Goal: Find specific page/section: Find specific page/section

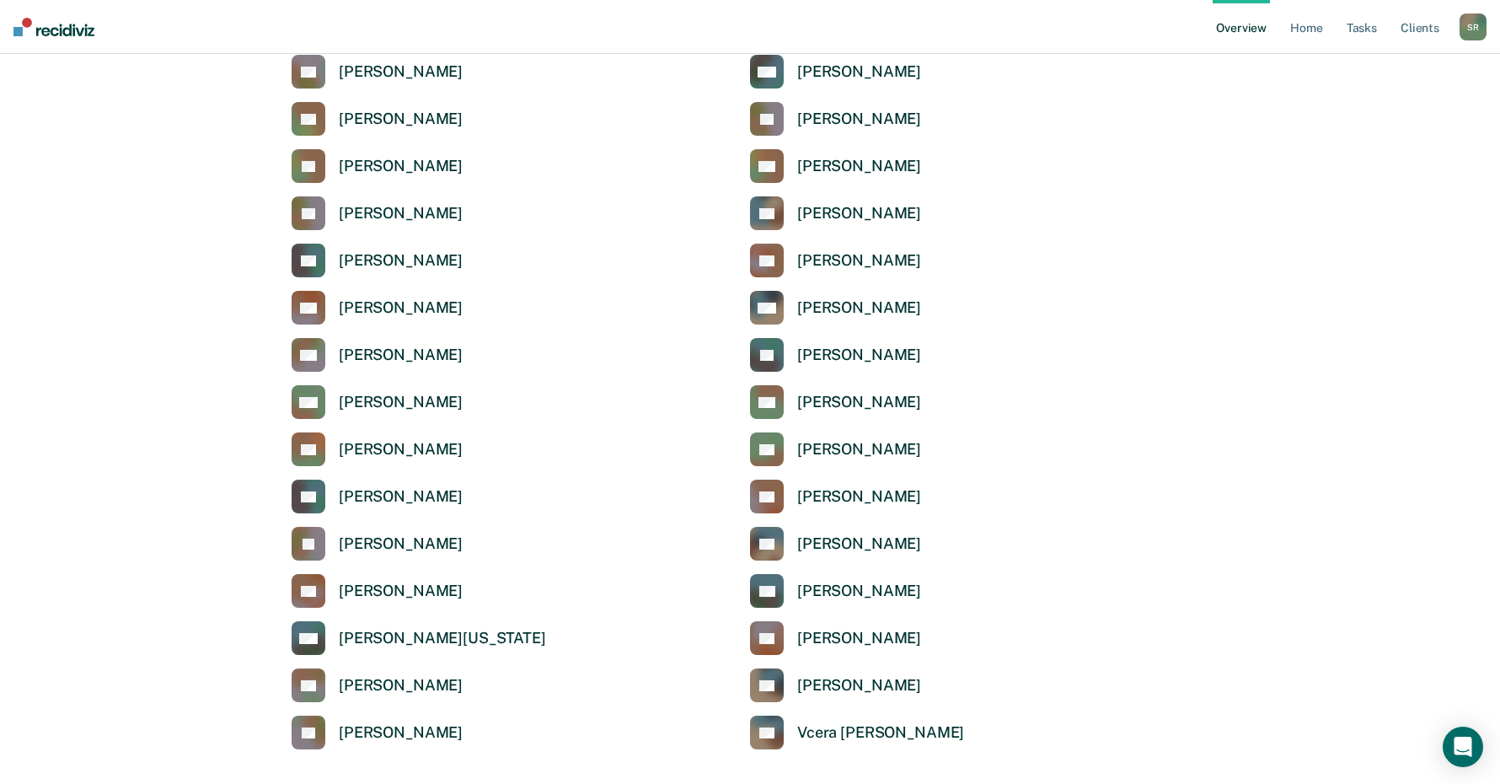
scroll to position [2359, 0]
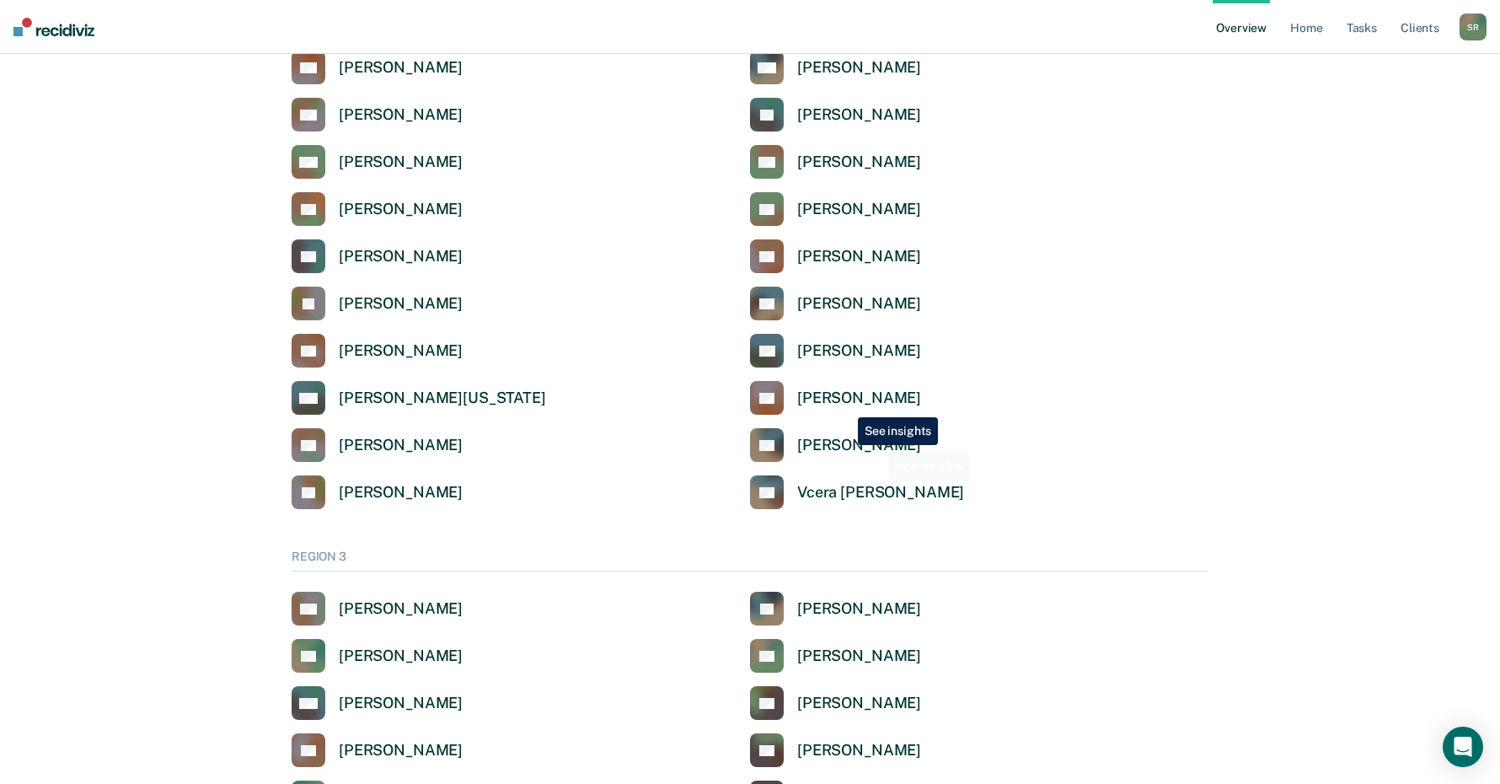
click at [845, 396] on div "[PERSON_NAME]" at bounding box center [859, 397] width 124 height 19
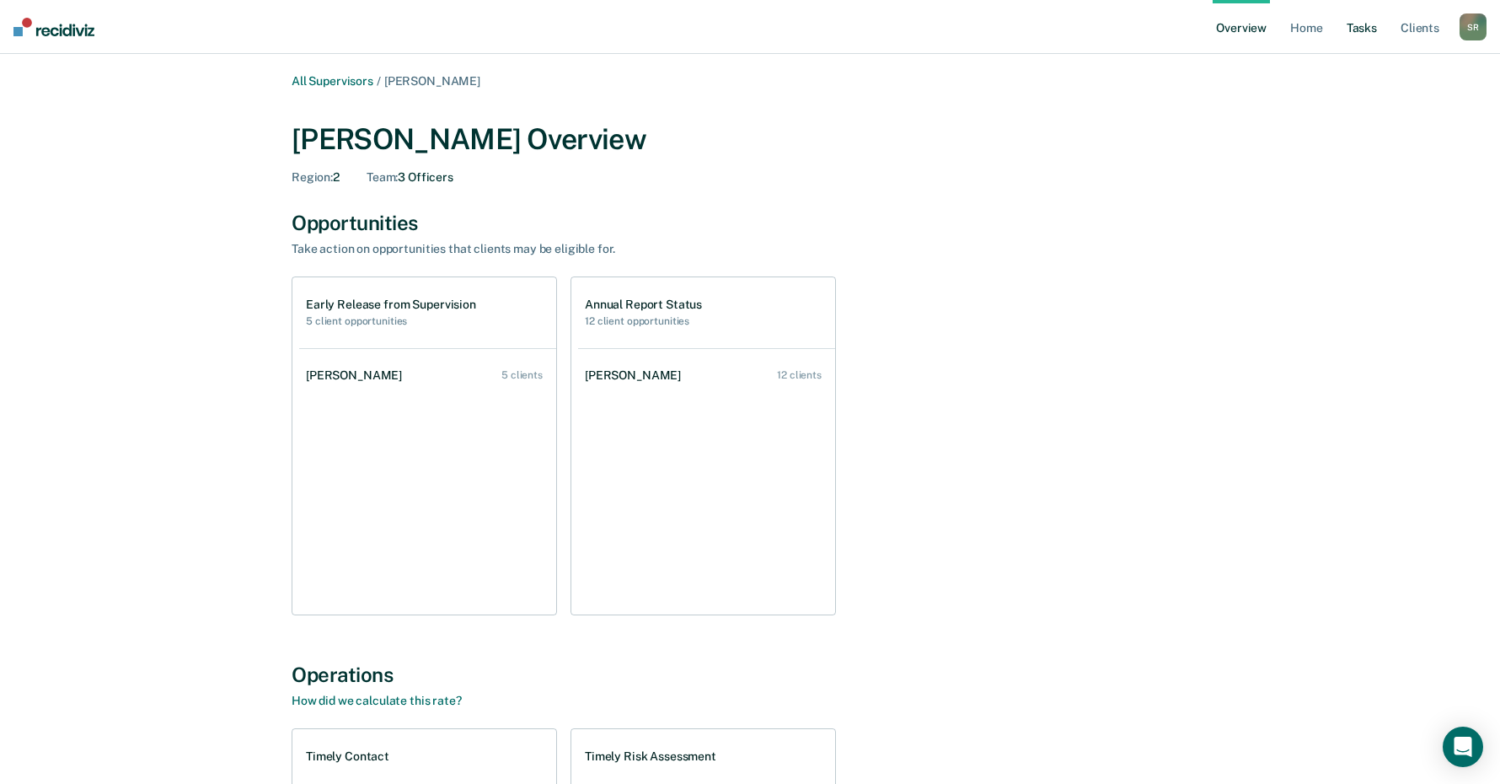
click at [1367, 29] on link "Tasks" at bounding box center [1361, 27] width 37 height 54
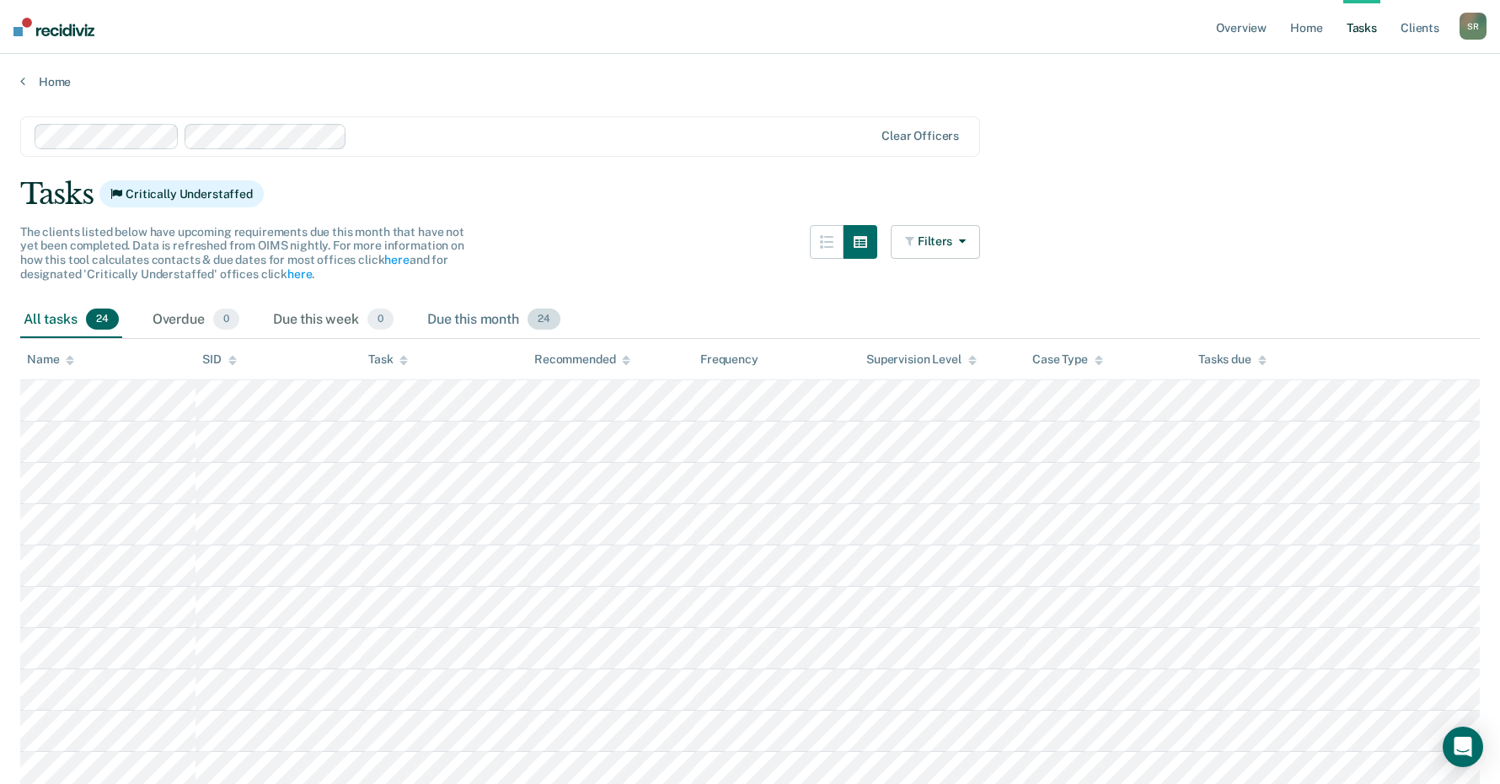
click at [545, 317] on span "24" at bounding box center [543, 319] width 33 height 22
drag, startPoint x: 1361, startPoint y: 279, endPoint x: 1182, endPoint y: 271, distance: 178.8
click at [1192, 276] on main "Clear officers Tasks Critically Understaffed The clients listed below have upco…" at bounding box center [750, 761] width 1500 height 1344
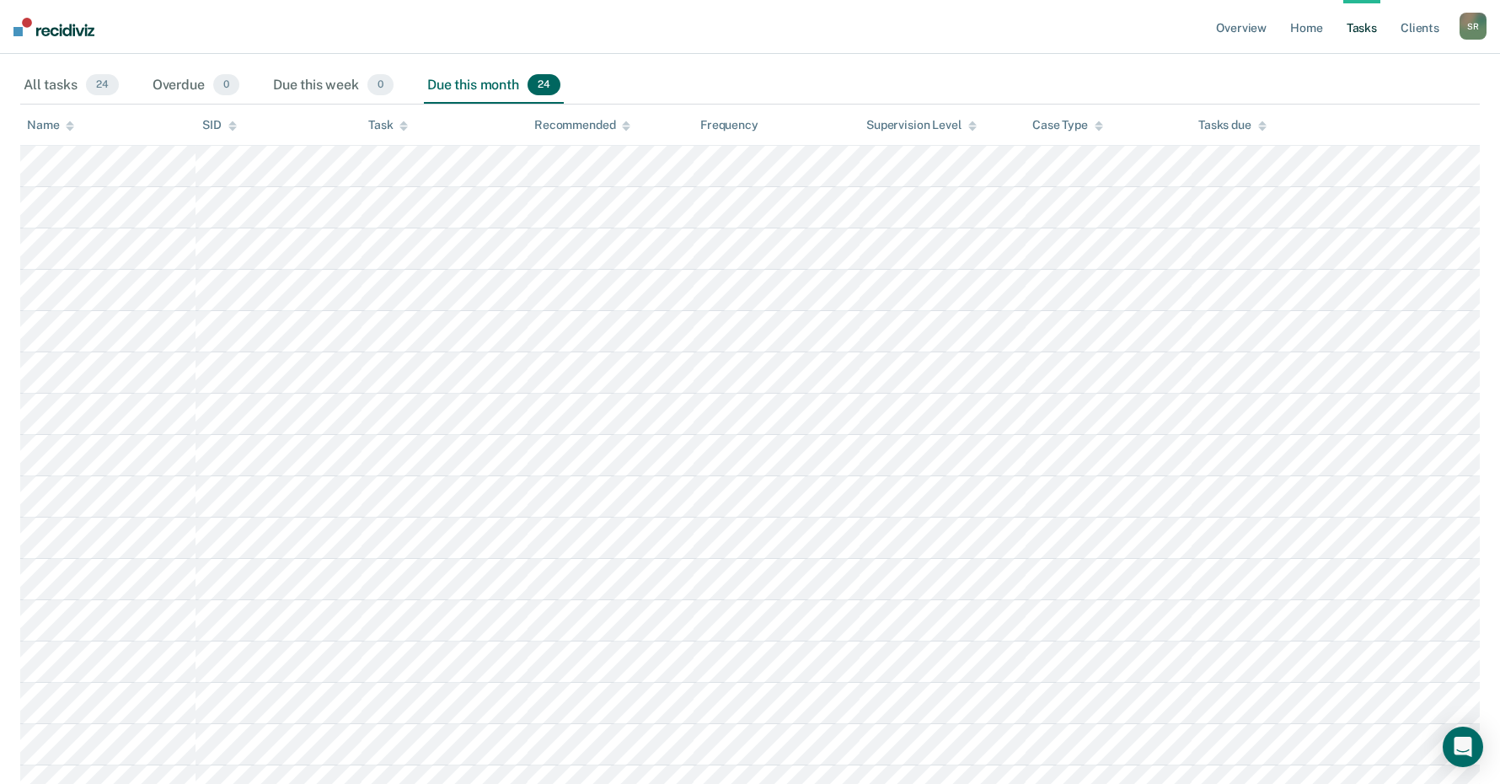
scroll to position [145, 0]
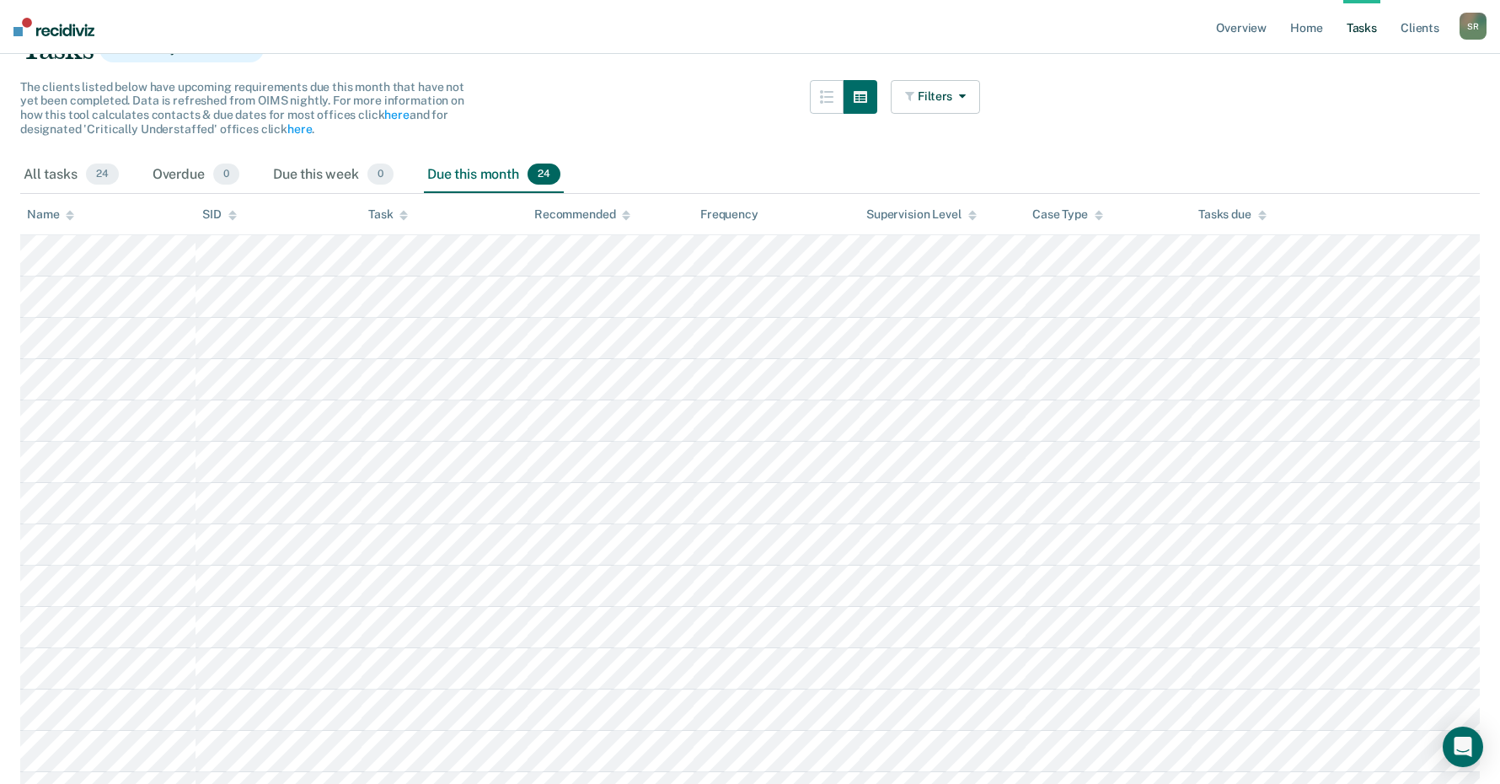
drag, startPoint x: 69, startPoint y: 217, endPoint x: 79, endPoint y: 219, distance: 10.3
click at [70, 217] on icon at bounding box center [70, 218] width 8 height 4
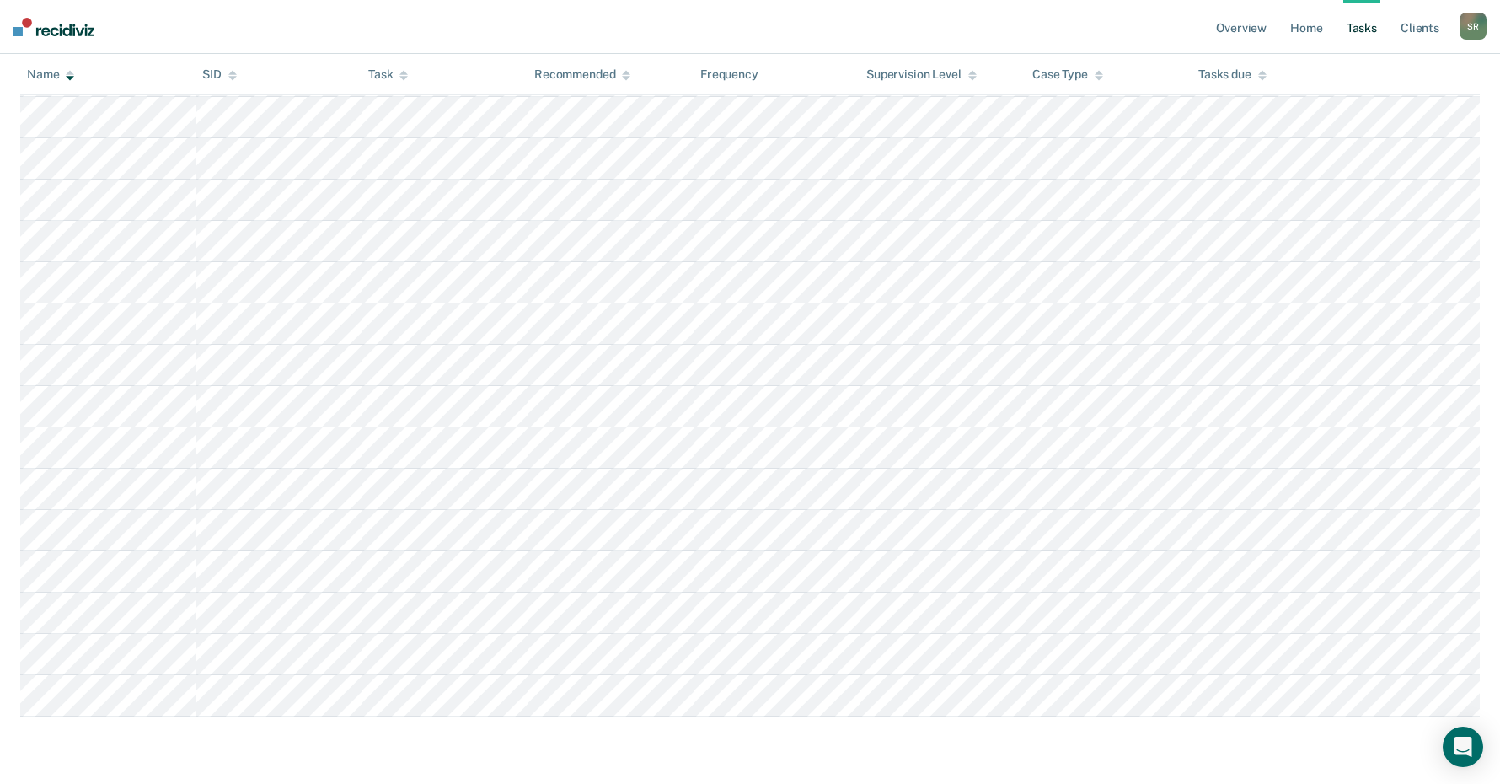
scroll to position [0, 0]
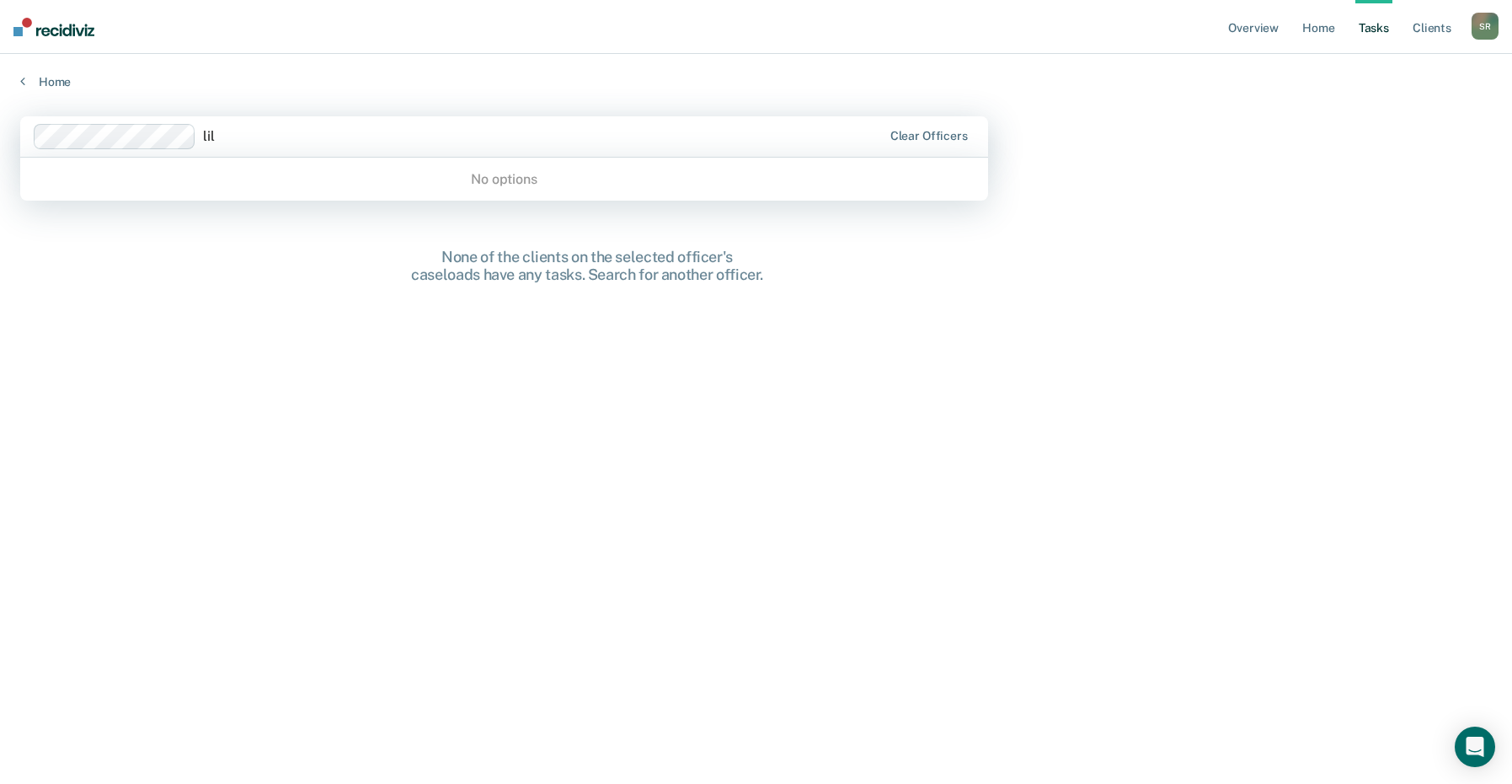
type input "li"
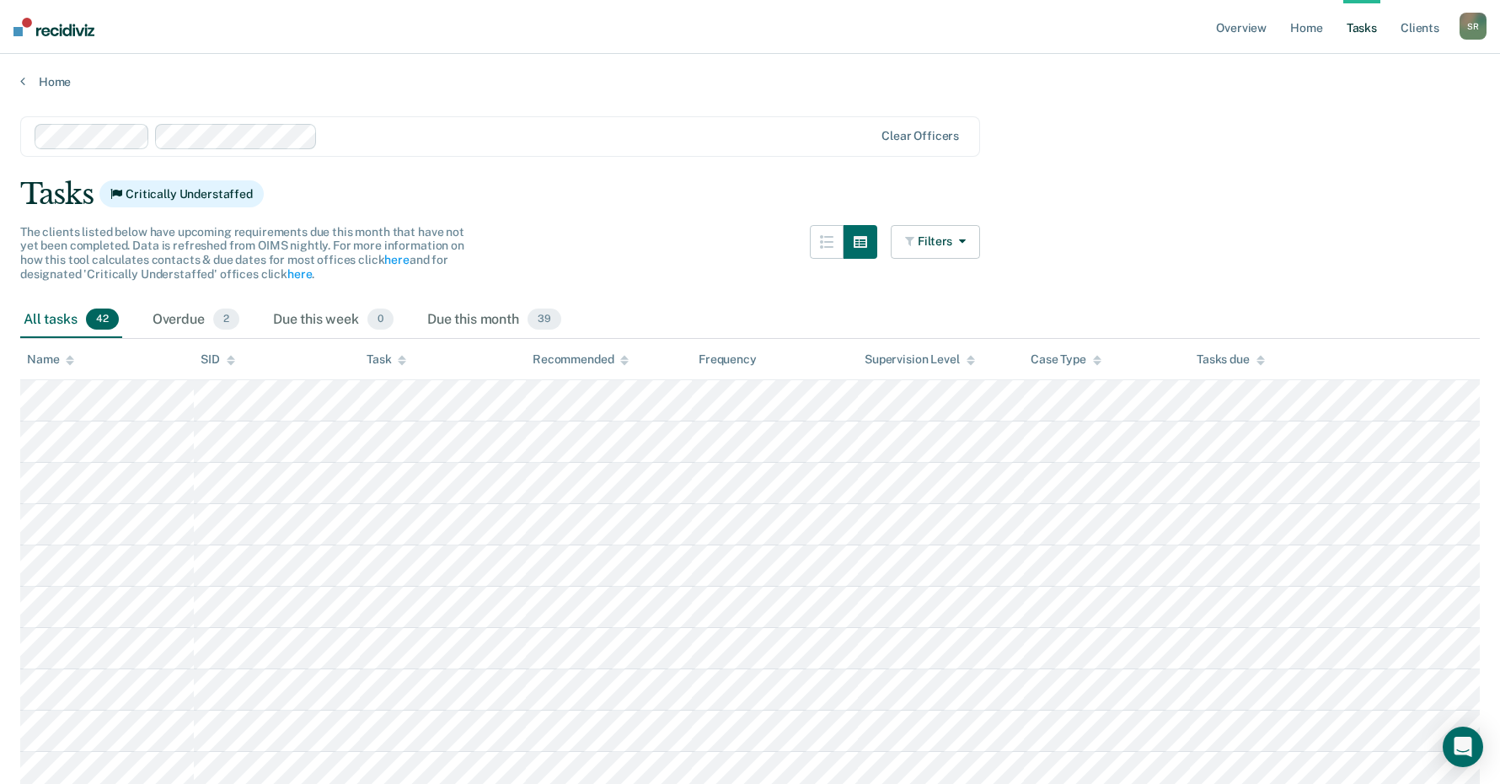
scroll to position [163, 0]
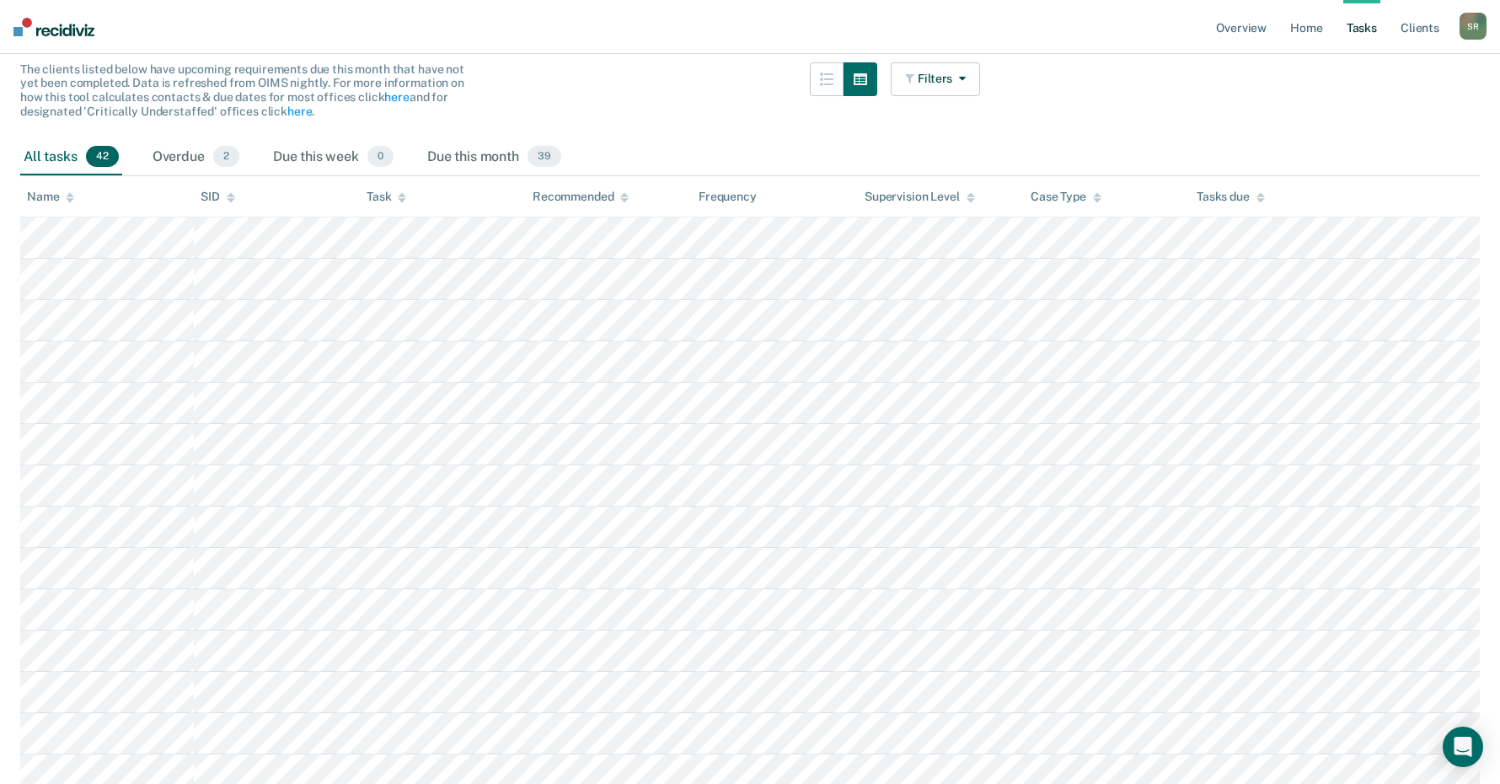
click at [72, 201] on icon at bounding box center [70, 200] width 8 height 4
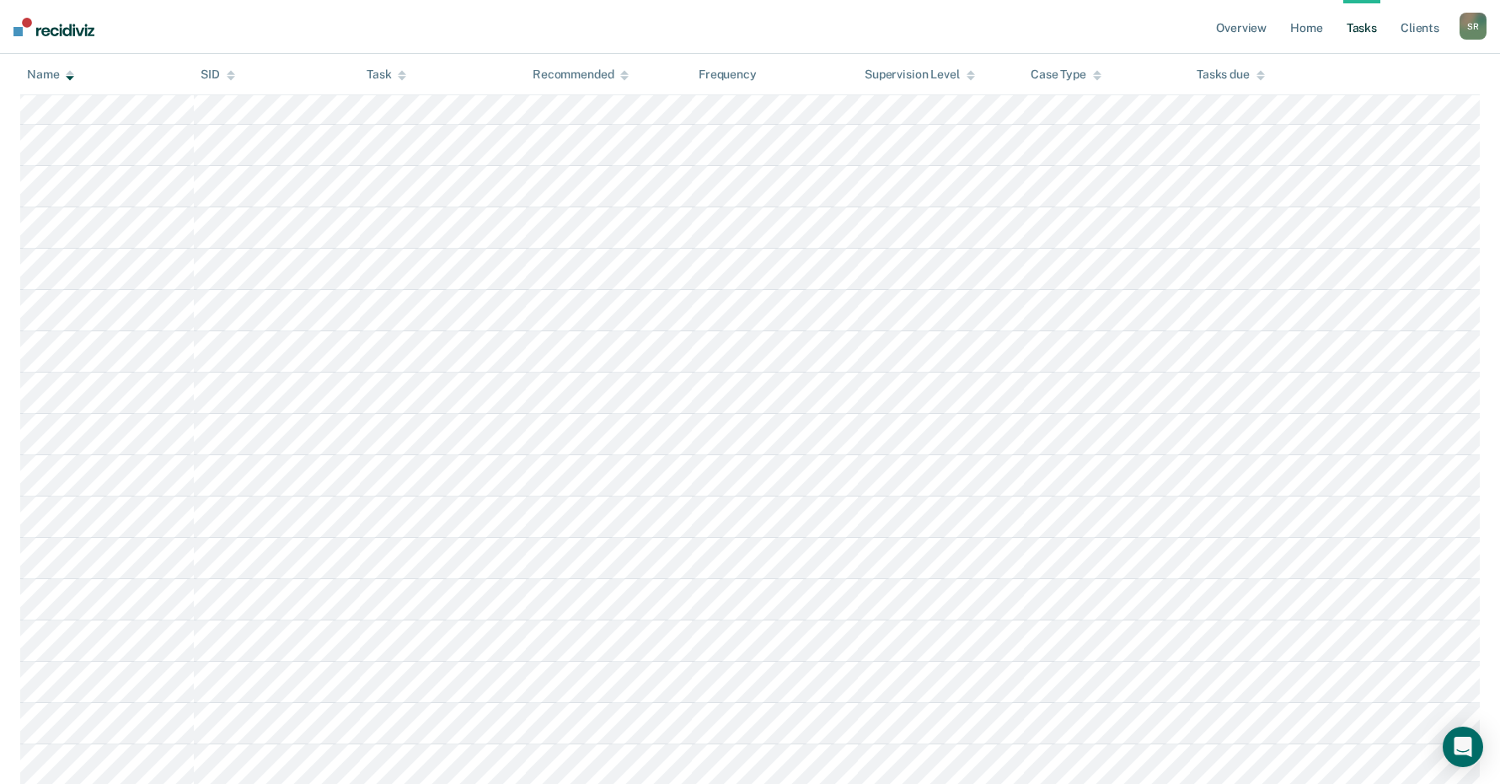
scroll to position [1398, 0]
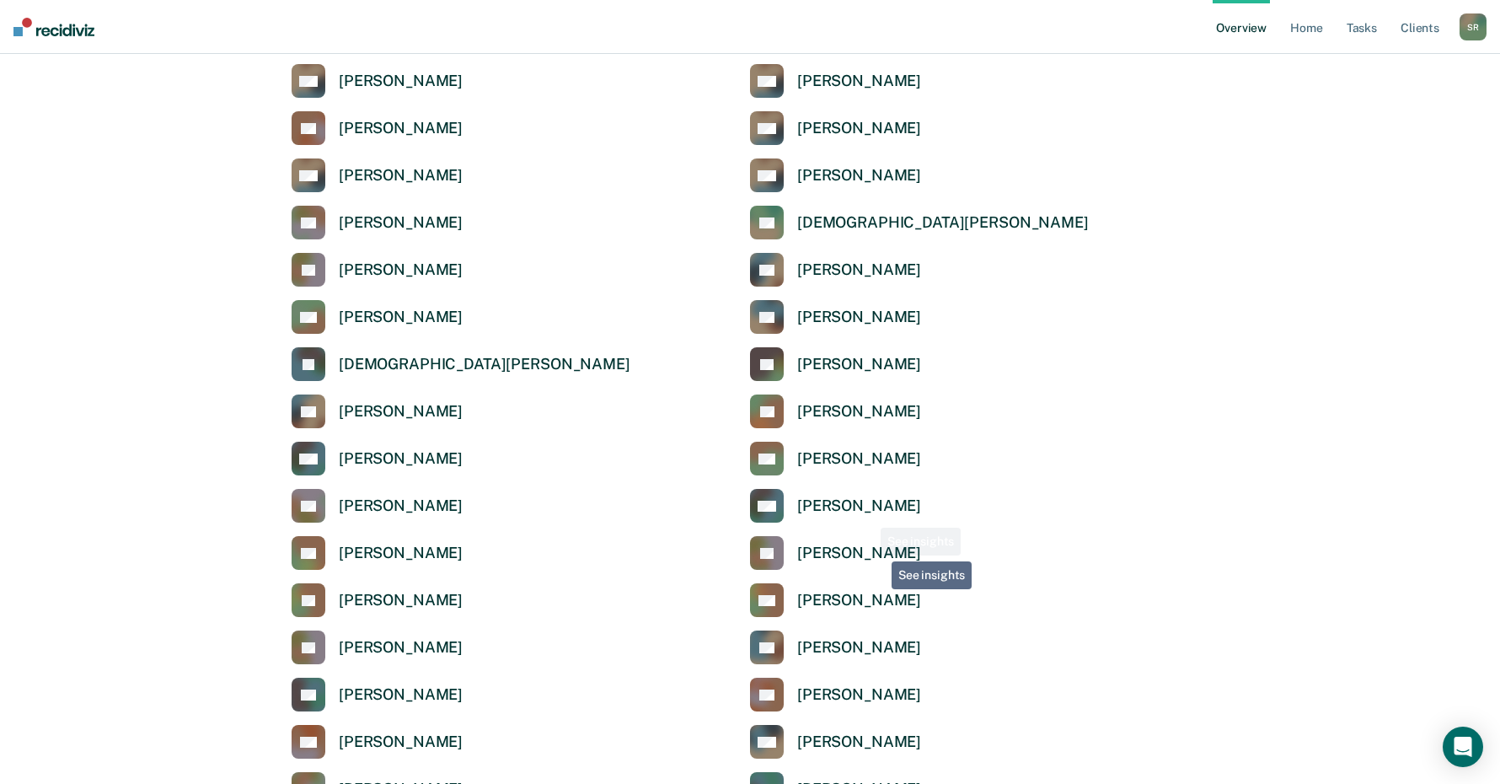
scroll to position [2696, 0]
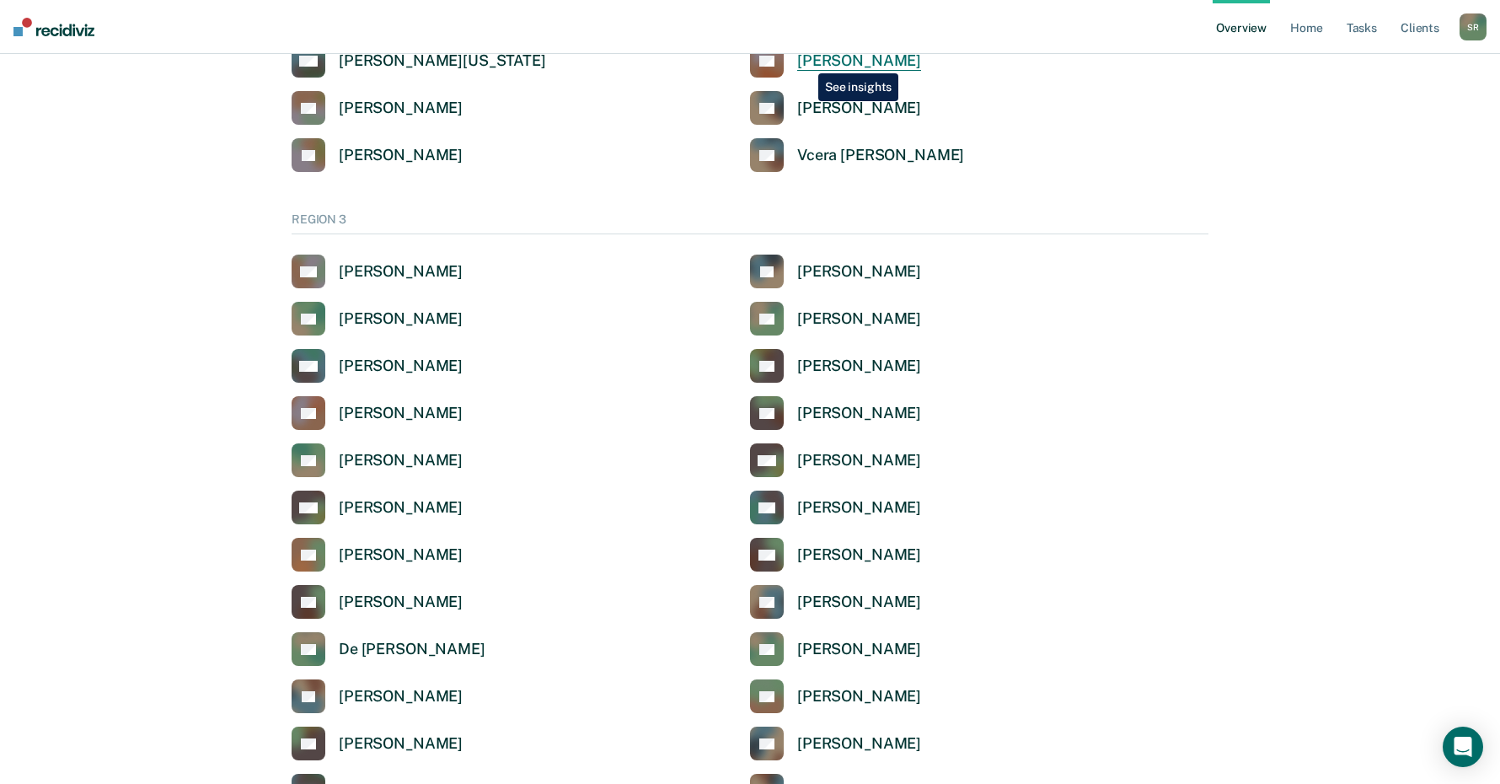
click at [805, 61] on div "[PERSON_NAME]" at bounding box center [859, 60] width 124 height 19
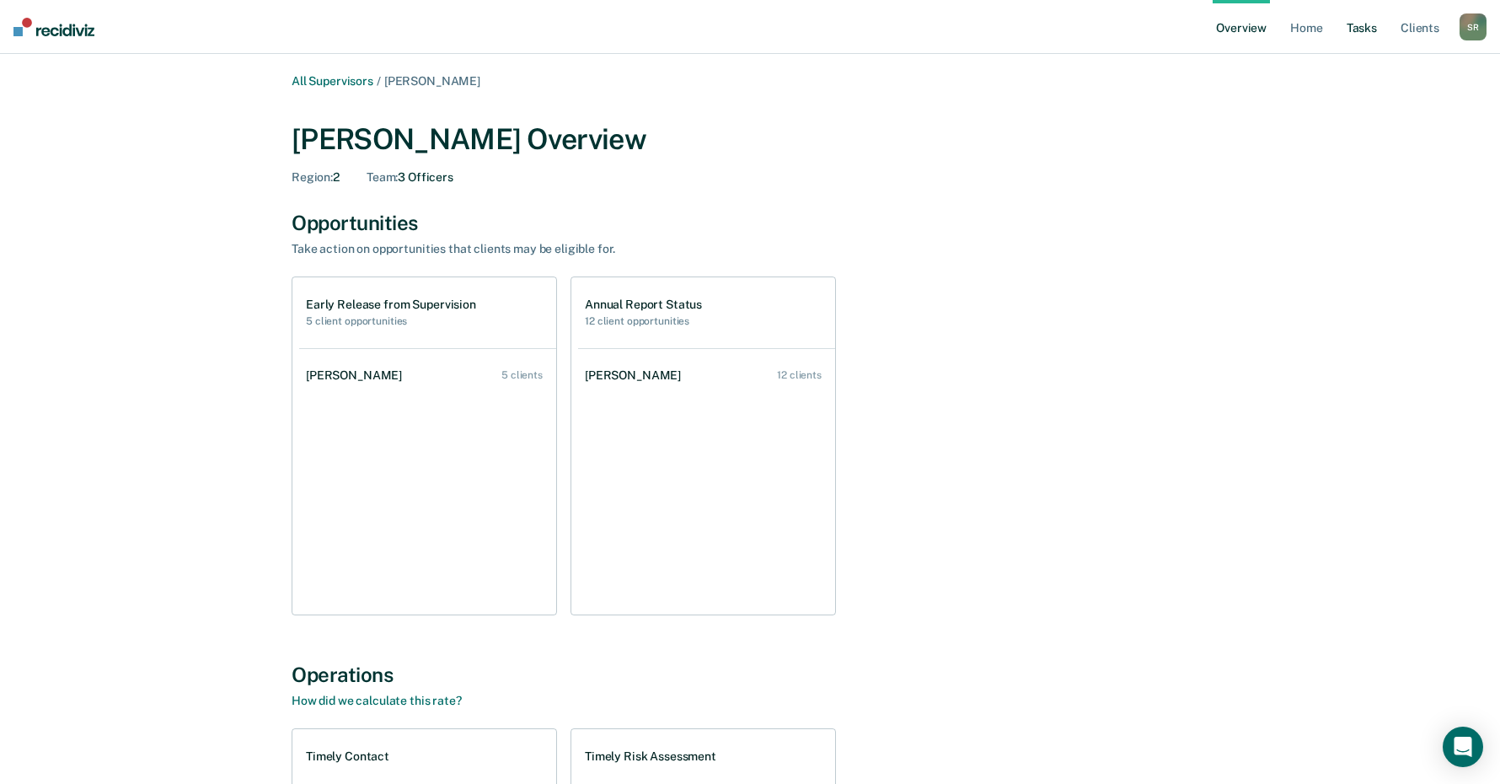
click at [1361, 28] on link "Tasks" at bounding box center [1361, 27] width 37 height 54
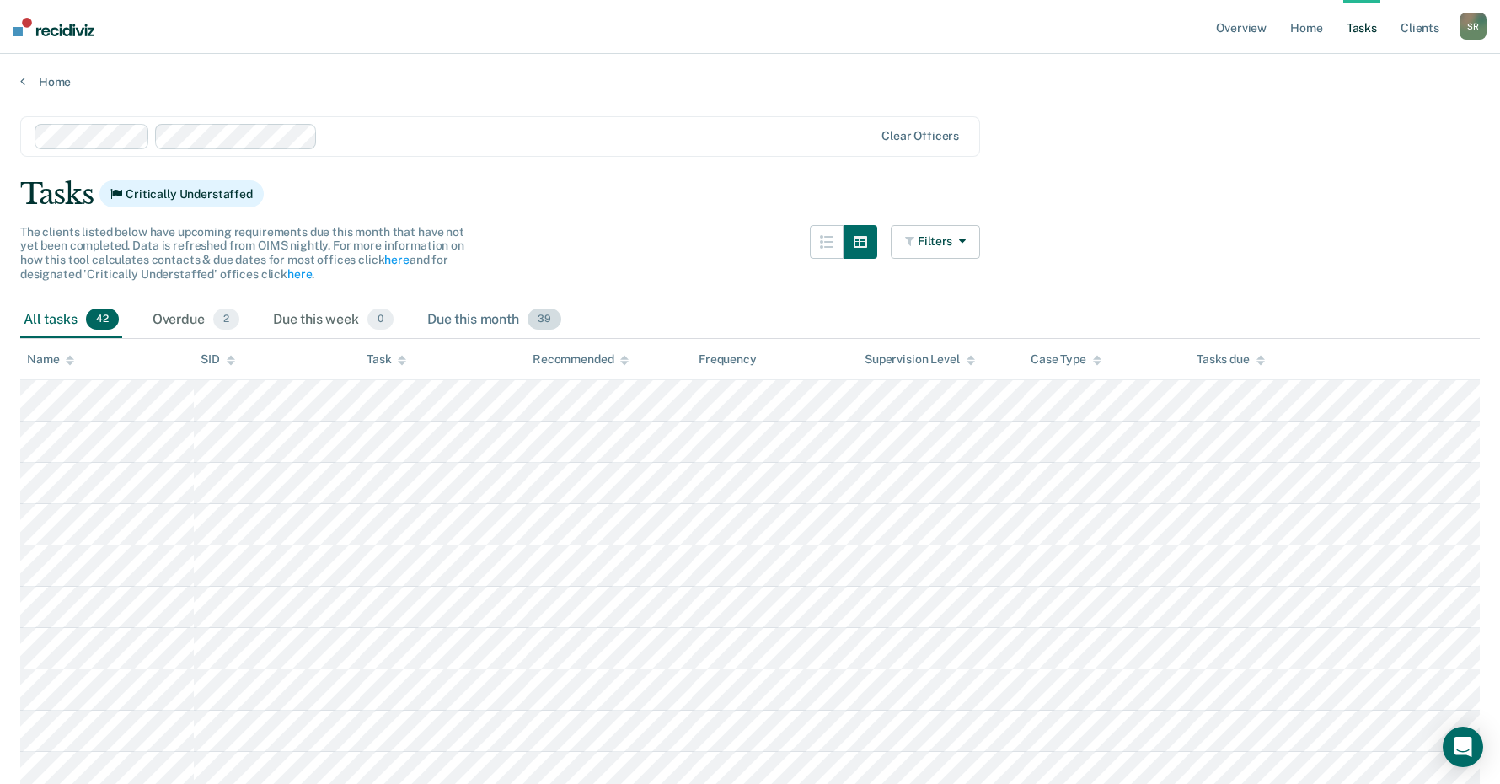
click at [537, 321] on span "39" at bounding box center [544, 319] width 34 height 22
click at [543, 318] on span "39" at bounding box center [544, 319] width 34 height 22
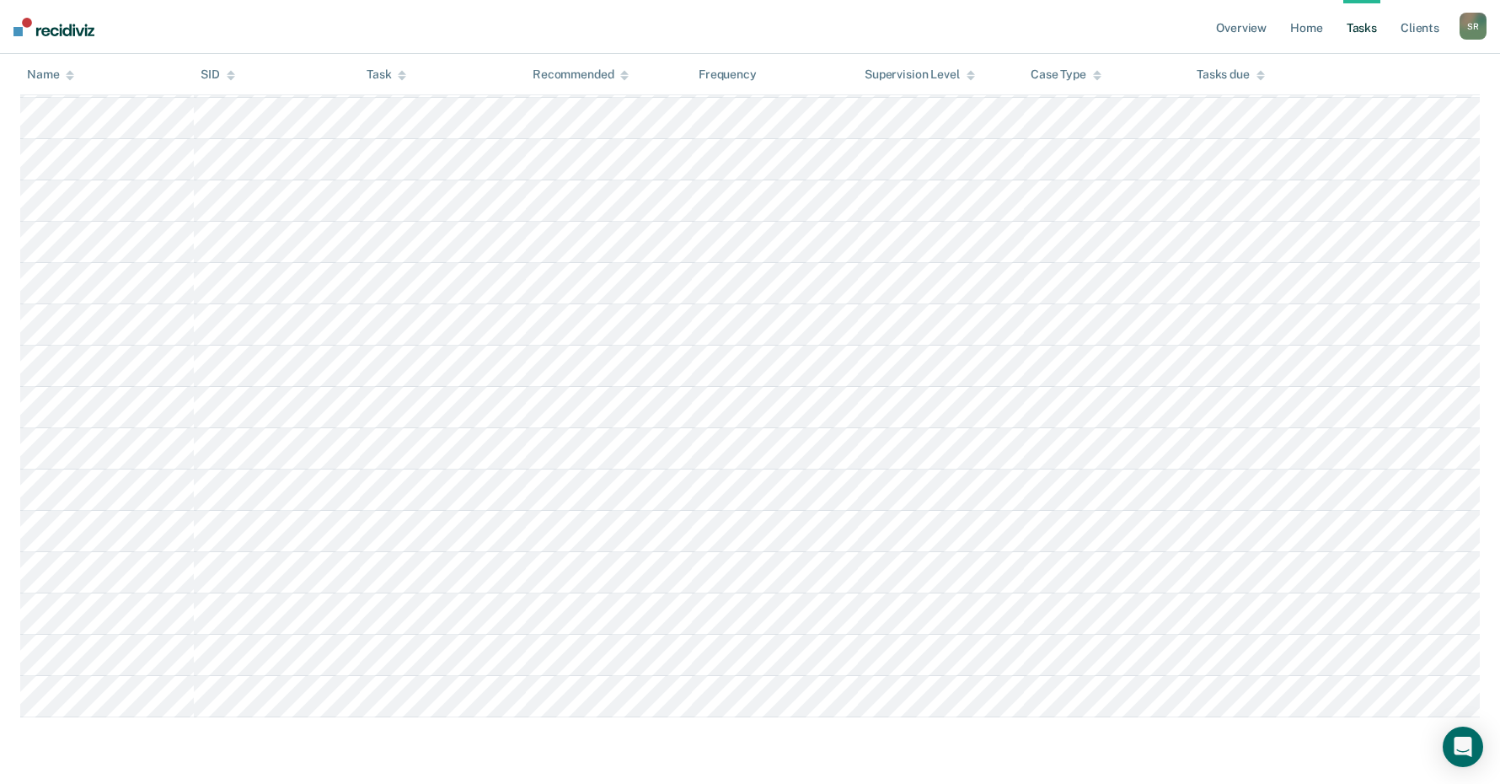
scroll to position [1274, 0]
